Goal: Transaction & Acquisition: Purchase product/service

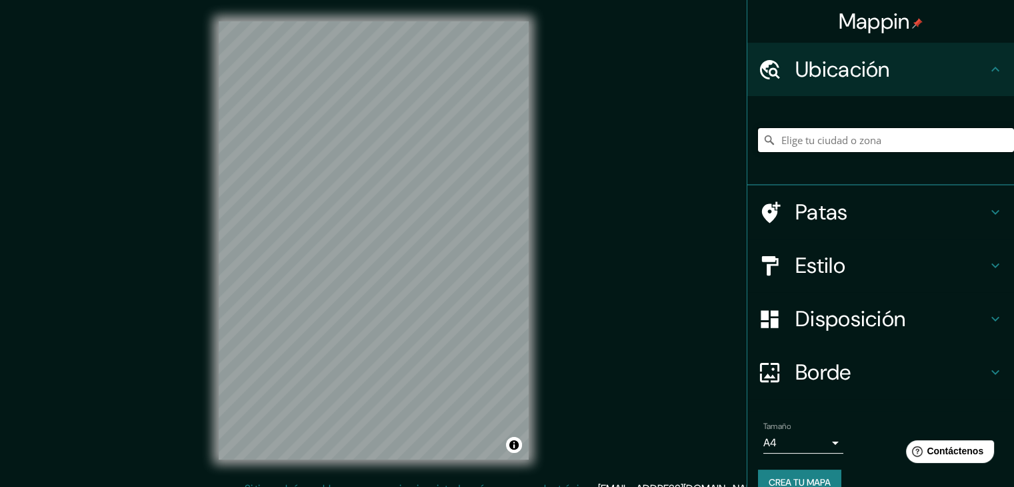
click at [786, 140] on input "Elige tu ciudad o zona" at bounding box center [886, 140] width 256 height 24
type input "[GEOGRAPHIC_DATA], [GEOGRAPHIC_DATA], [GEOGRAPHIC_DATA]"
click at [988, 259] on icon at bounding box center [996, 265] width 16 height 16
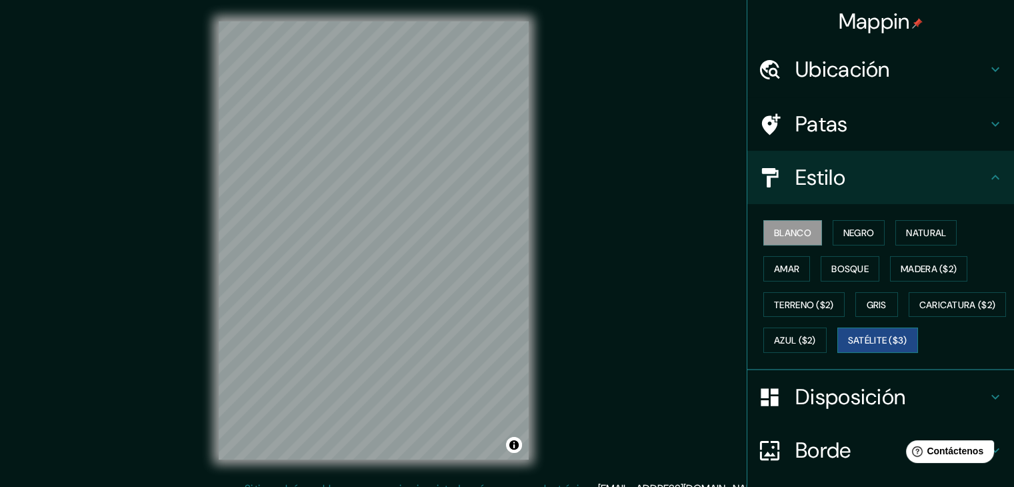
click at [848, 349] on font "Satélite ($3)" at bounding box center [877, 339] width 59 height 17
click at [860, 81] on font "Ubicación" at bounding box center [843, 69] width 95 height 28
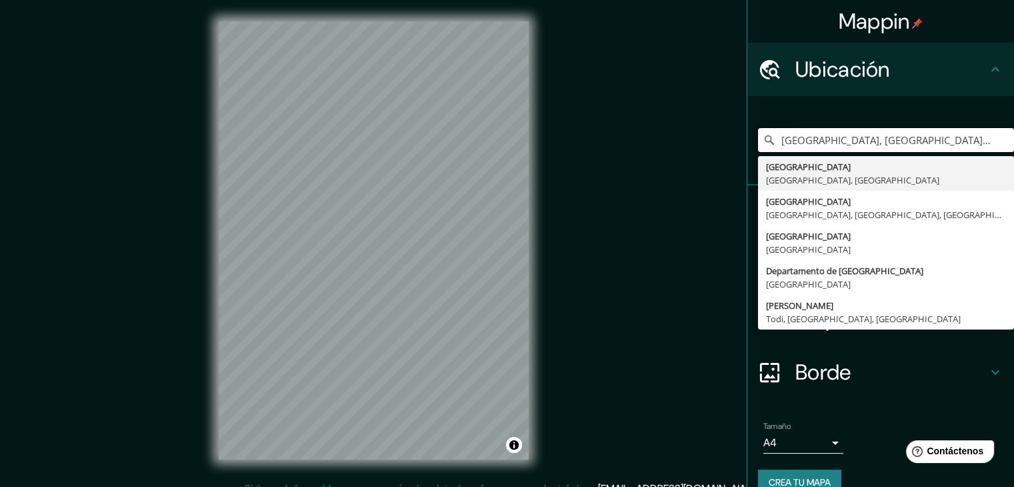
drag, startPoint x: 948, startPoint y: 145, endPoint x: 715, endPoint y: 131, distance: 232.4
click at [715, 131] on div "Mappin Ubicación [GEOGRAPHIC_DATA], [GEOGRAPHIC_DATA], [GEOGRAPHIC_DATA] [GEOGR…" at bounding box center [507, 251] width 1014 height 502
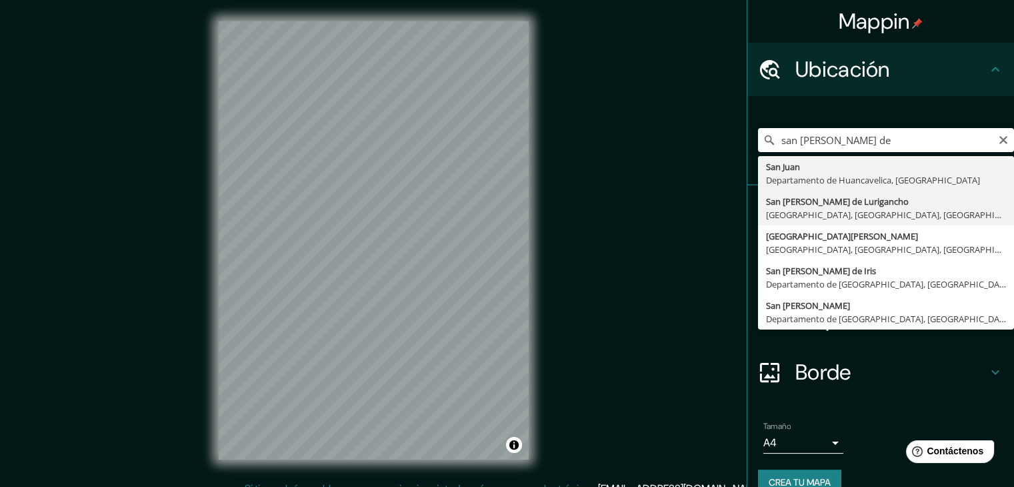
type input "San [PERSON_NAME] De Lurigancho, [GEOGRAPHIC_DATA], [GEOGRAPHIC_DATA], [GEOGRAP…"
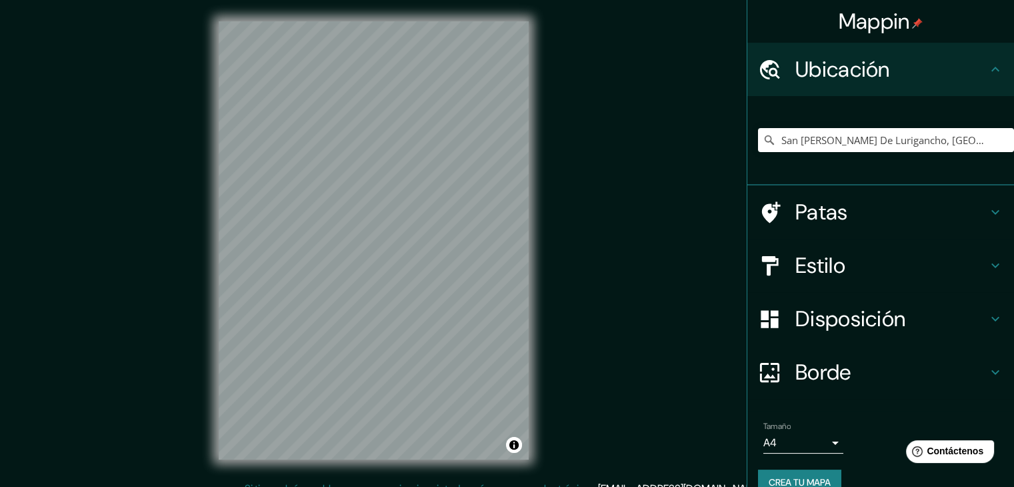
click at [881, 259] on h4 "Estilo" at bounding box center [892, 265] width 192 height 27
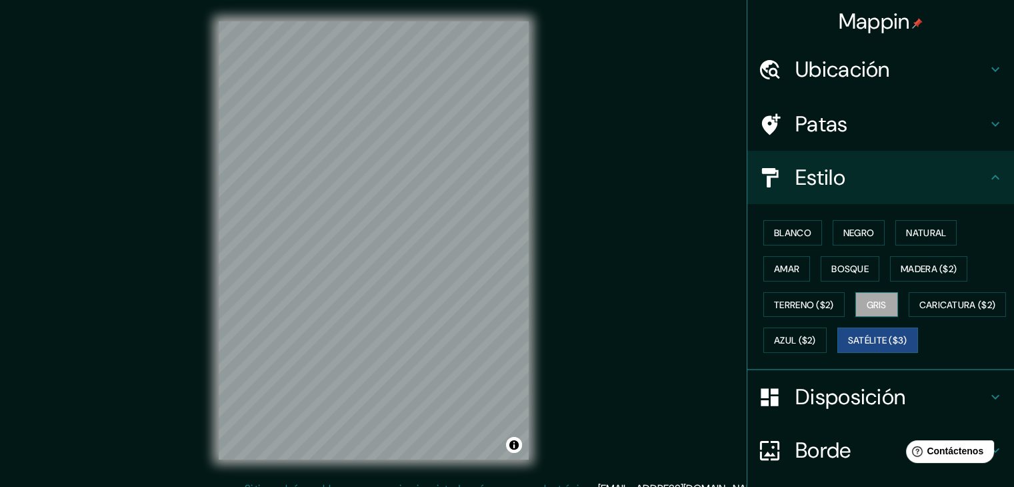
click at [867, 299] on font "Gris" at bounding box center [877, 305] width 20 height 12
click at [798, 299] on font "Terreno ($2)" at bounding box center [804, 305] width 60 height 12
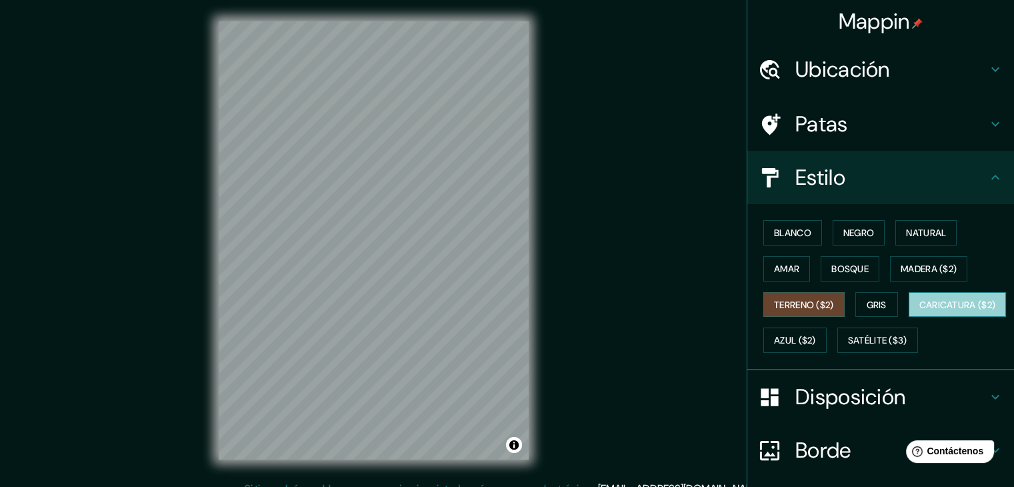
click at [920, 311] on font "Caricatura ($2)" at bounding box center [958, 305] width 77 height 12
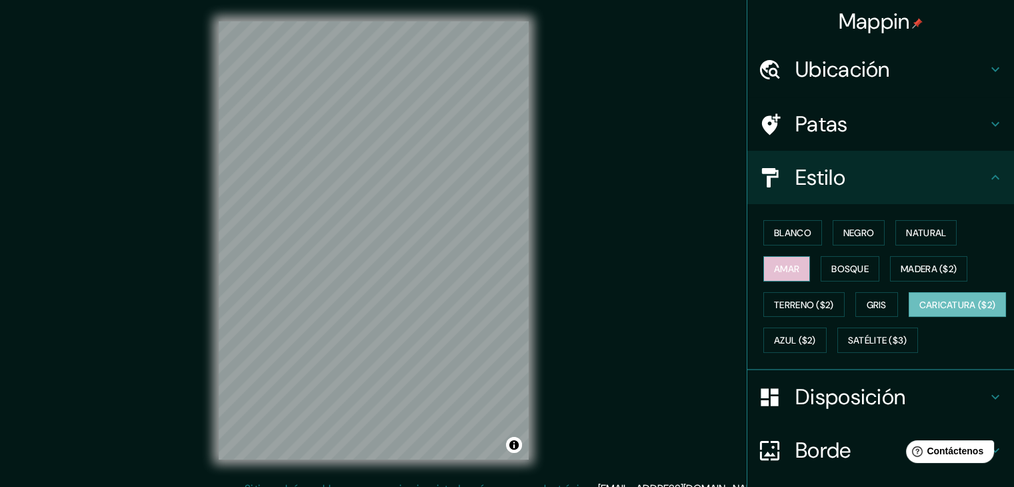
click at [788, 263] on font "Amar" at bounding box center [786, 269] width 25 height 12
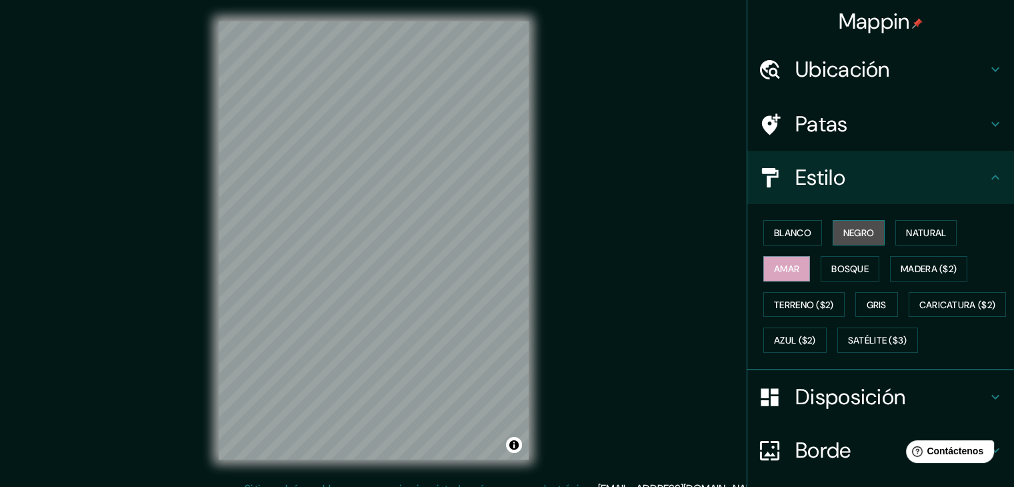
click at [844, 235] on font "Negro" at bounding box center [859, 233] width 31 height 12
click at [907, 231] on font "Natural" at bounding box center [926, 233] width 40 height 12
